Goal: Information Seeking & Learning: Find specific fact

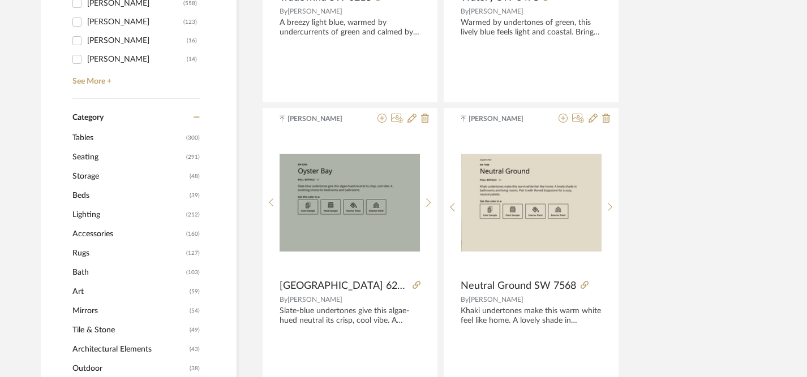
scroll to position [0, 1]
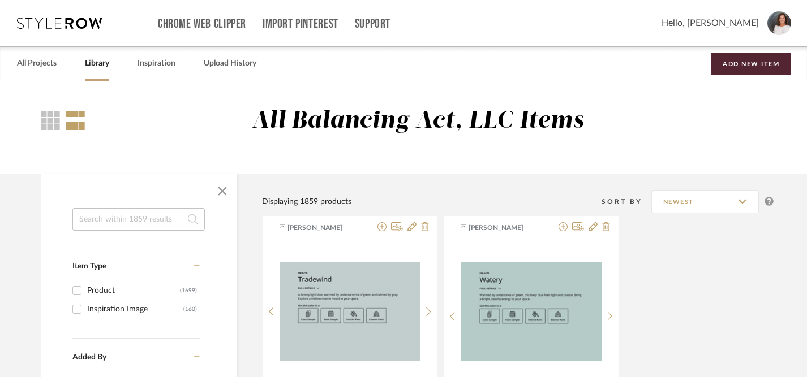
click at [107, 218] on input at bounding box center [138, 219] width 132 height 23
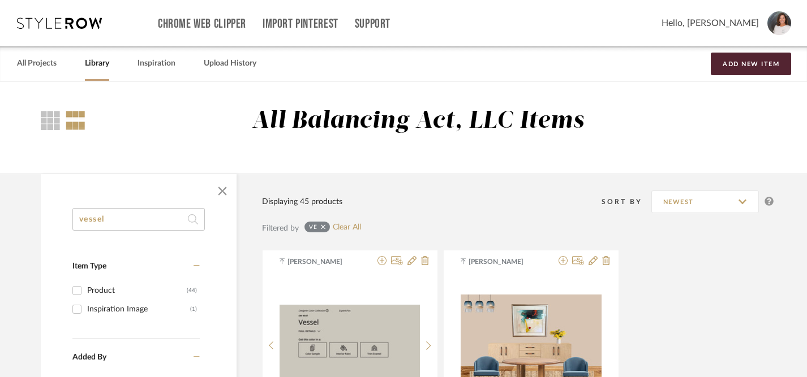
type input "vessel"
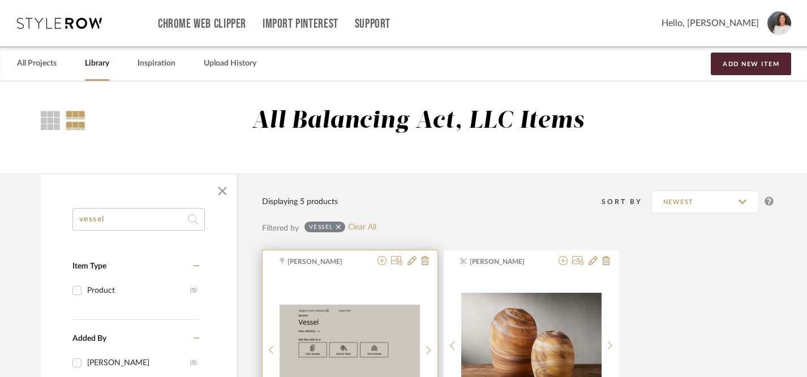
click at [382, 307] on img "0" at bounding box center [349, 345] width 140 height 81
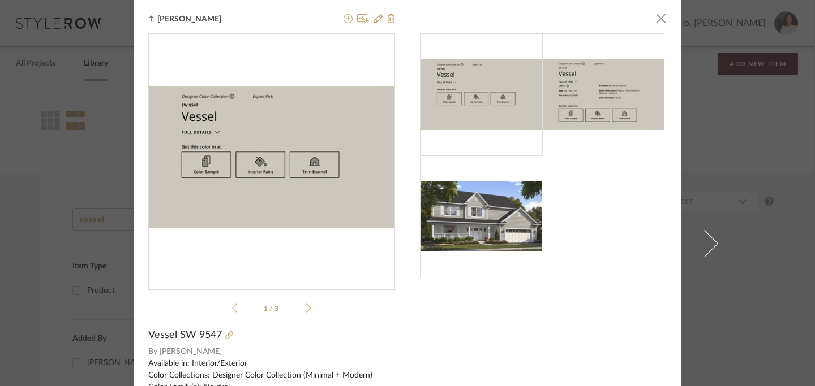
click at [148, 334] on span "Vessel SW 9547" at bounding box center [185, 335] width 74 height 12
drag, startPoint x: 146, startPoint y: 334, endPoint x: 215, endPoint y: 336, distance: 69.0
click at [215, 336] on span "Vessel SW 9547" at bounding box center [185, 335] width 74 height 12
copy span "Vessel SW 9547"
click at [657, 21] on span "button" at bounding box center [660, 18] width 23 height 23
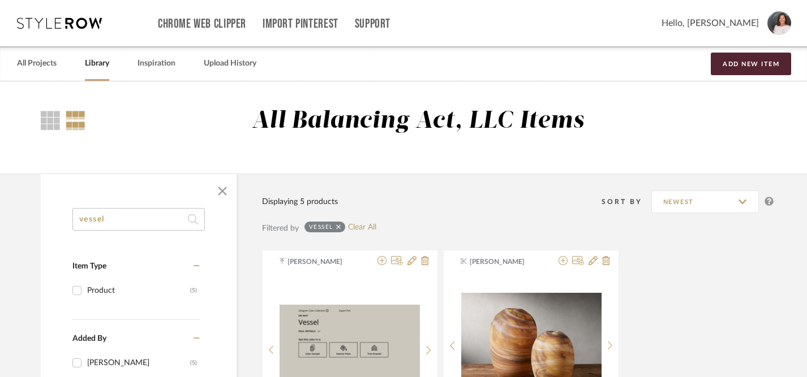
scroll to position [5, 1]
